Goal: Navigation & Orientation: Find specific page/section

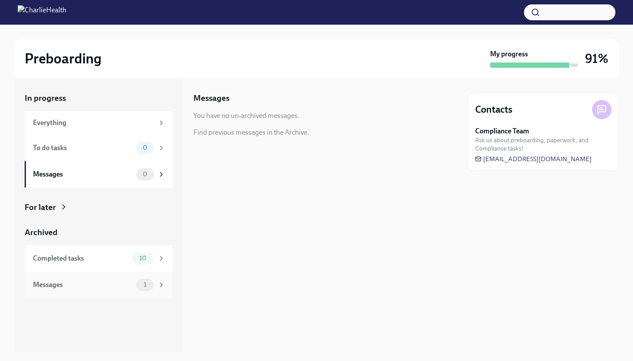
click at [138, 284] on div "1" at bounding box center [145, 284] width 18 height 12
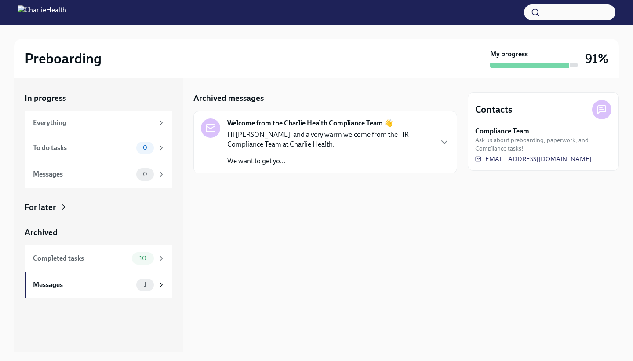
click at [317, 138] on p "Hi [PERSON_NAME], and a very warm welcome from the HR Compliance Team at Charli…" at bounding box center [329, 139] width 205 height 19
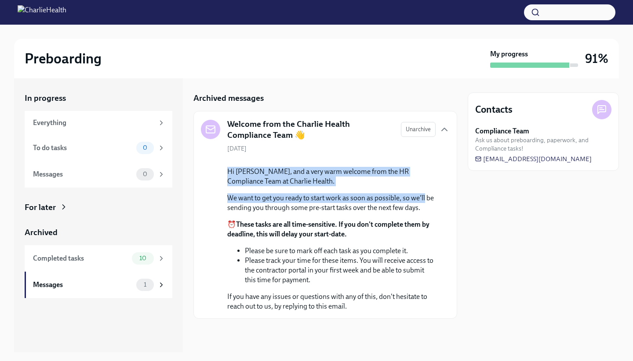
drag, startPoint x: 450, startPoint y: 170, endPoint x: 450, endPoint y: 255, distance: 84.9
click at [450, 255] on div "Welcome from the Charlie Health Compliance Team 👋 Unarchive [DATE] Hi [PERSON_N…" at bounding box center [325, 215] width 264 height 208
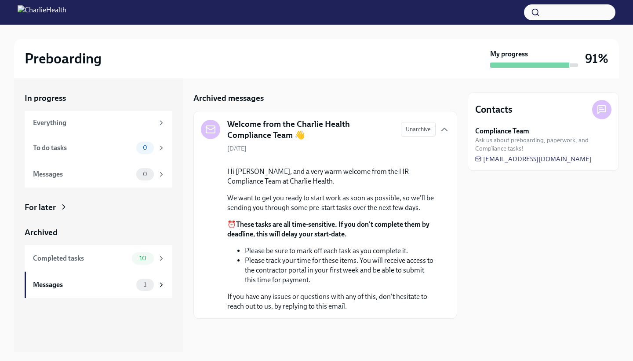
click at [462, 292] on div "In progress Everything To do tasks 0 Messages 0 For later Archived Completed ta…" at bounding box center [316, 214] width 605 height 273
click at [79, 136] on div "To do tasks 0" at bounding box center [99, 148] width 148 height 26
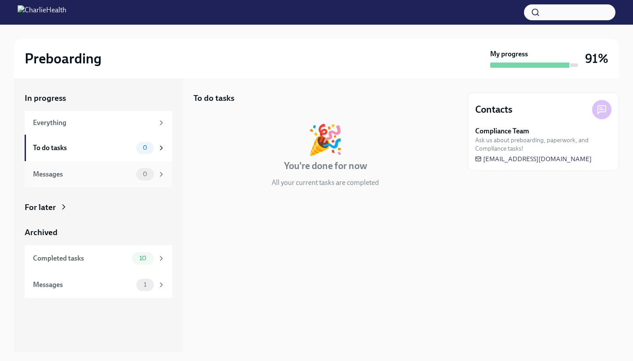
click at [80, 172] on div "Messages" at bounding box center [83, 174] width 100 height 10
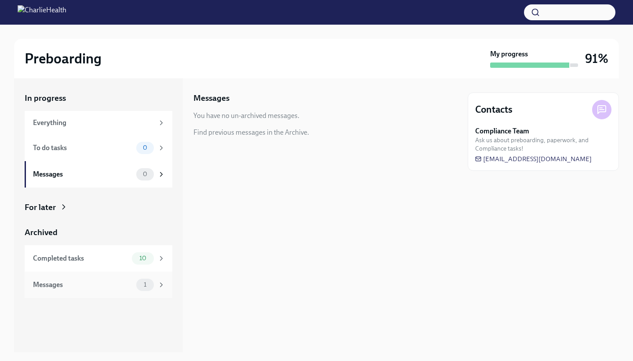
click at [95, 281] on div "Messages" at bounding box center [83, 285] width 100 height 10
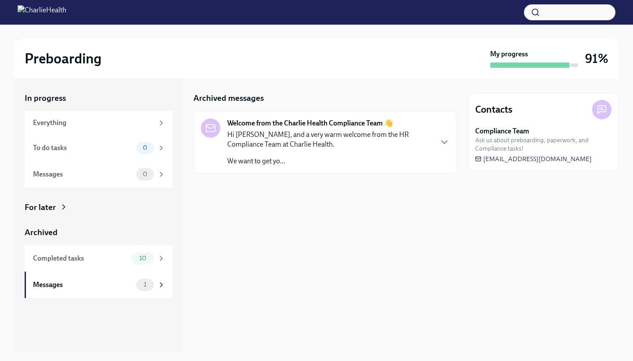
click at [257, 157] on p "We want to get yo..." at bounding box center [329, 161] width 205 height 10
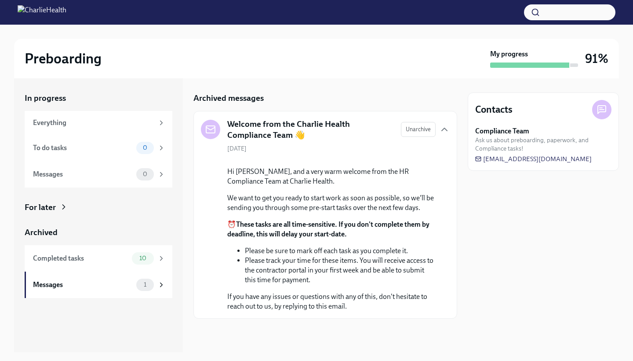
scroll to position [62, 0]
click at [150, 257] on span "10" at bounding box center [143, 258] width 18 height 7
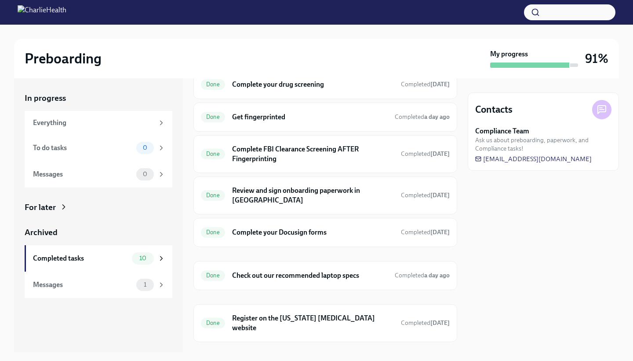
scroll to position [138, 0]
click at [539, 62] on div "My progress" at bounding box center [534, 58] width 88 height 18
click at [157, 260] on div "10" at bounding box center [148, 258] width 33 height 12
click at [115, 255] on div "Completed tasks" at bounding box center [80, 258] width 95 height 10
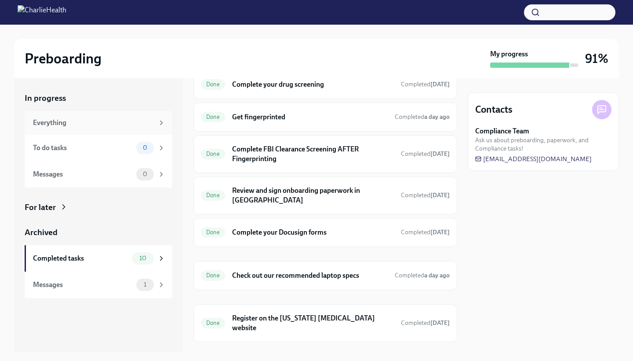
click at [137, 113] on div "Everything" at bounding box center [99, 123] width 148 height 24
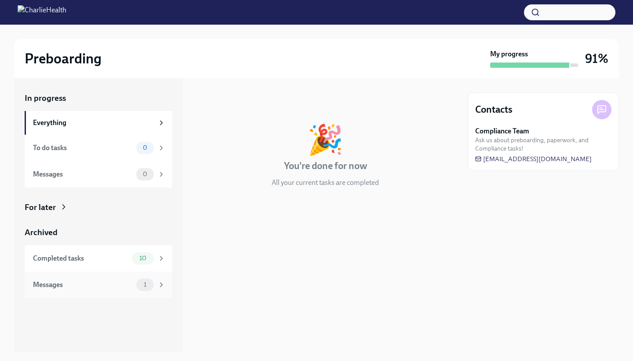
click at [141, 288] on div "1" at bounding box center [145, 284] width 18 height 12
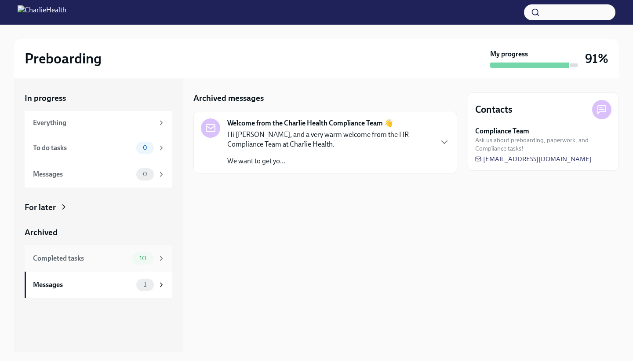
click at [130, 255] on div "Completed tasks 10" at bounding box center [99, 258] width 132 height 12
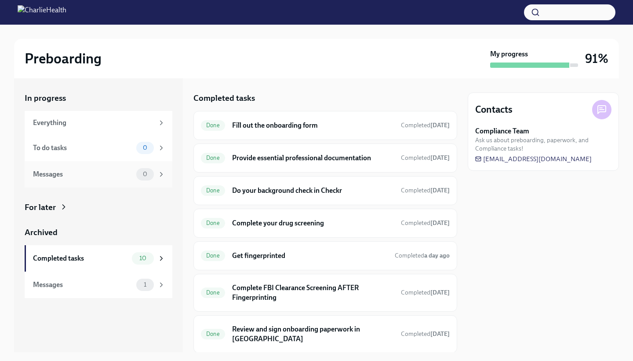
click at [132, 172] on div "Messages" at bounding box center [83, 174] width 100 height 10
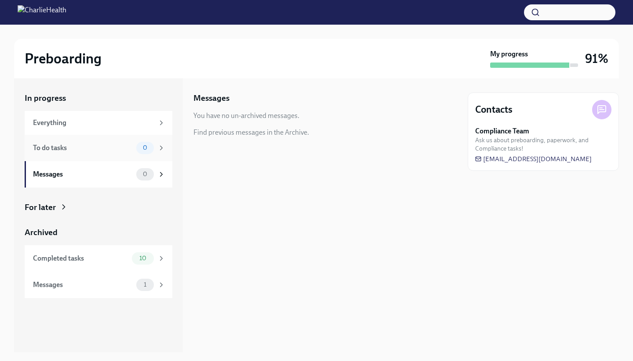
click at [133, 144] on div "To do tasks 0" at bounding box center [99, 148] width 132 height 12
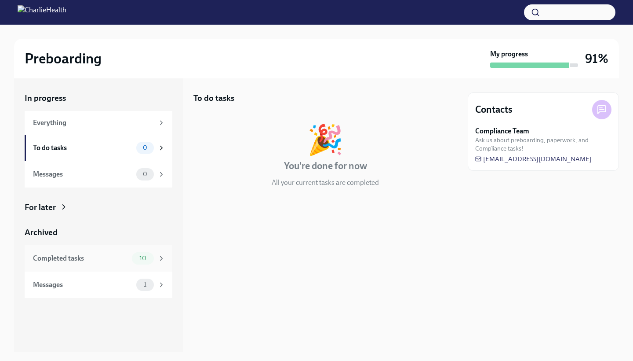
click at [131, 255] on div "Completed tasks 10" at bounding box center [99, 258] width 132 height 12
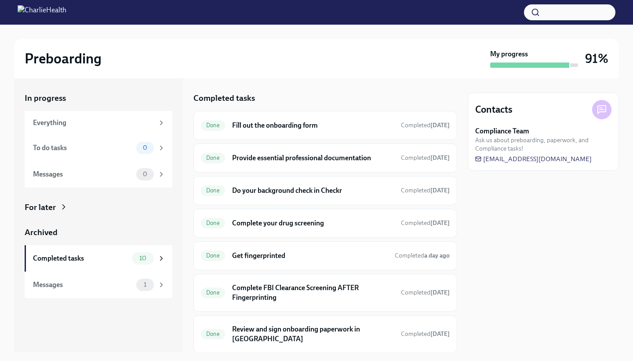
scroll to position [138, 0]
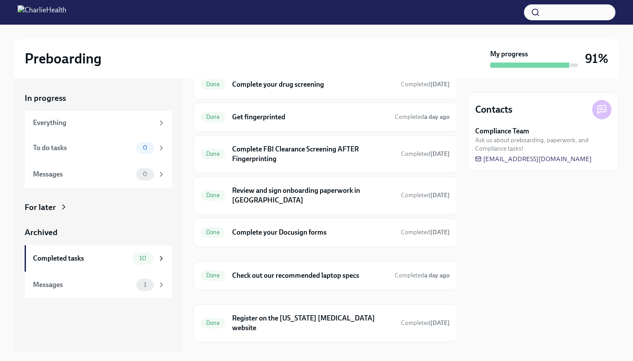
click at [348, 284] on div "Done Fill out the onboarding form Completed [DATE] Done Provide essential profe…" at bounding box center [325, 156] width 264 height 369
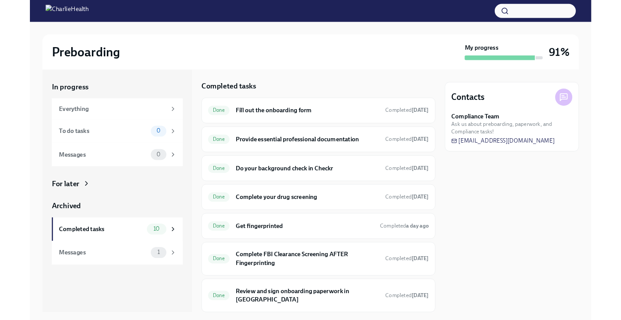
scroll to position [0, 0]
